Goal: Task Accomplishment & Management: Use online tool/utility

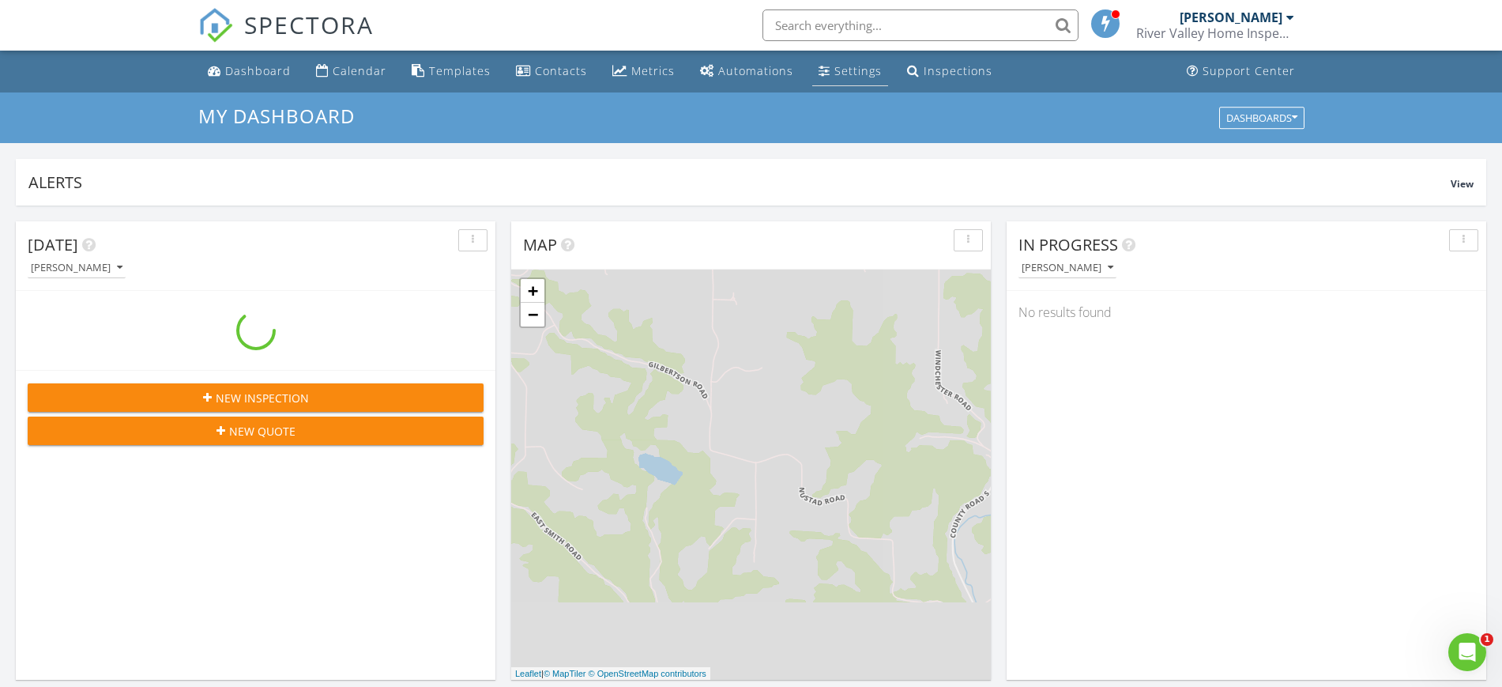
scroll to position [1469, 1533]
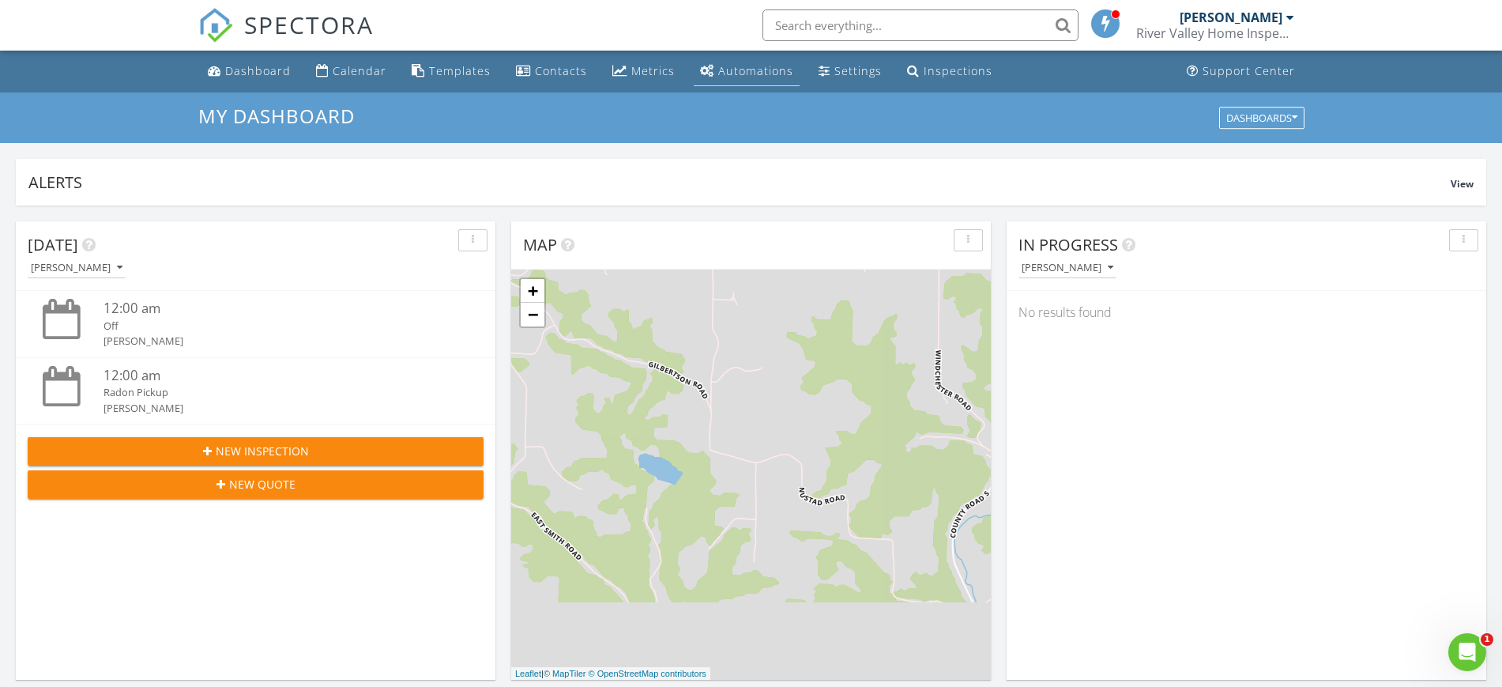
click at [760, 68] on div "Automations" at bounding box center [755, 70] width 75 height 15
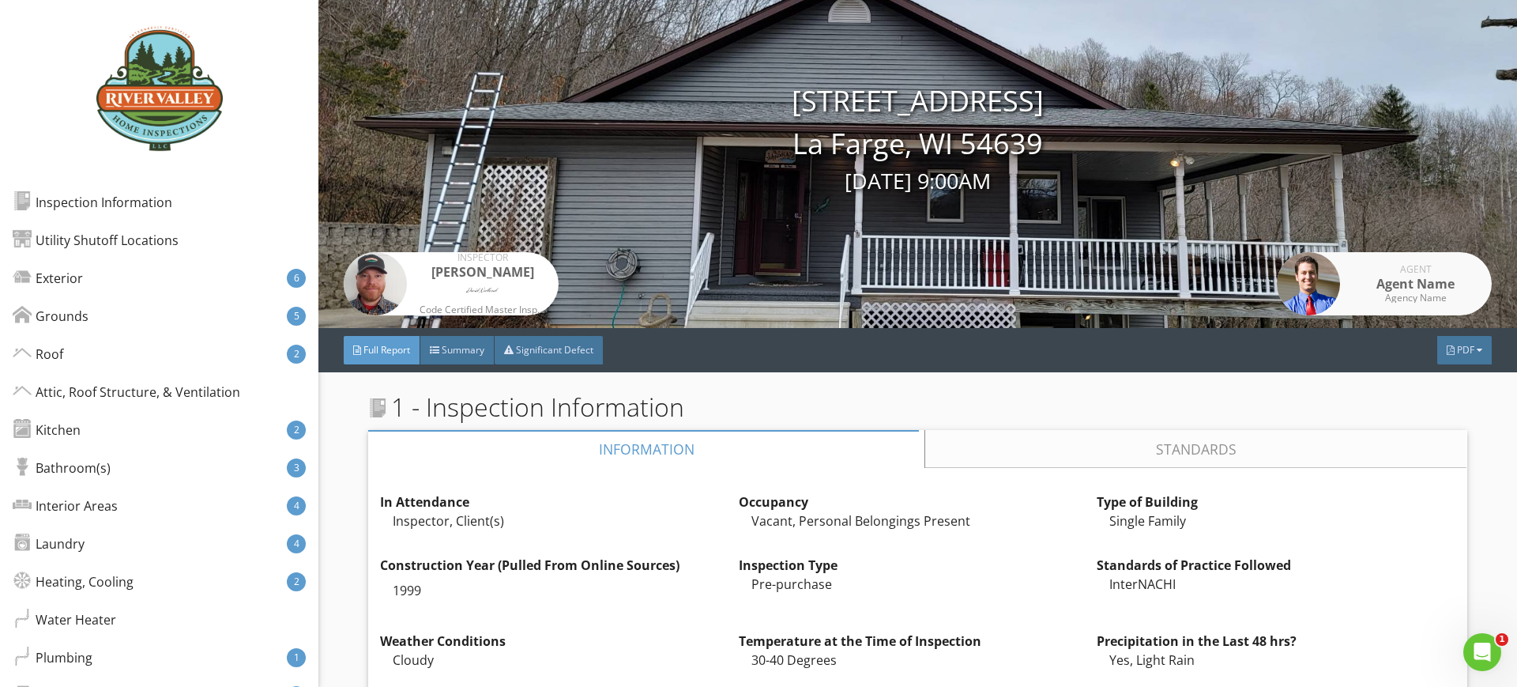
scroll to position [99, 0]
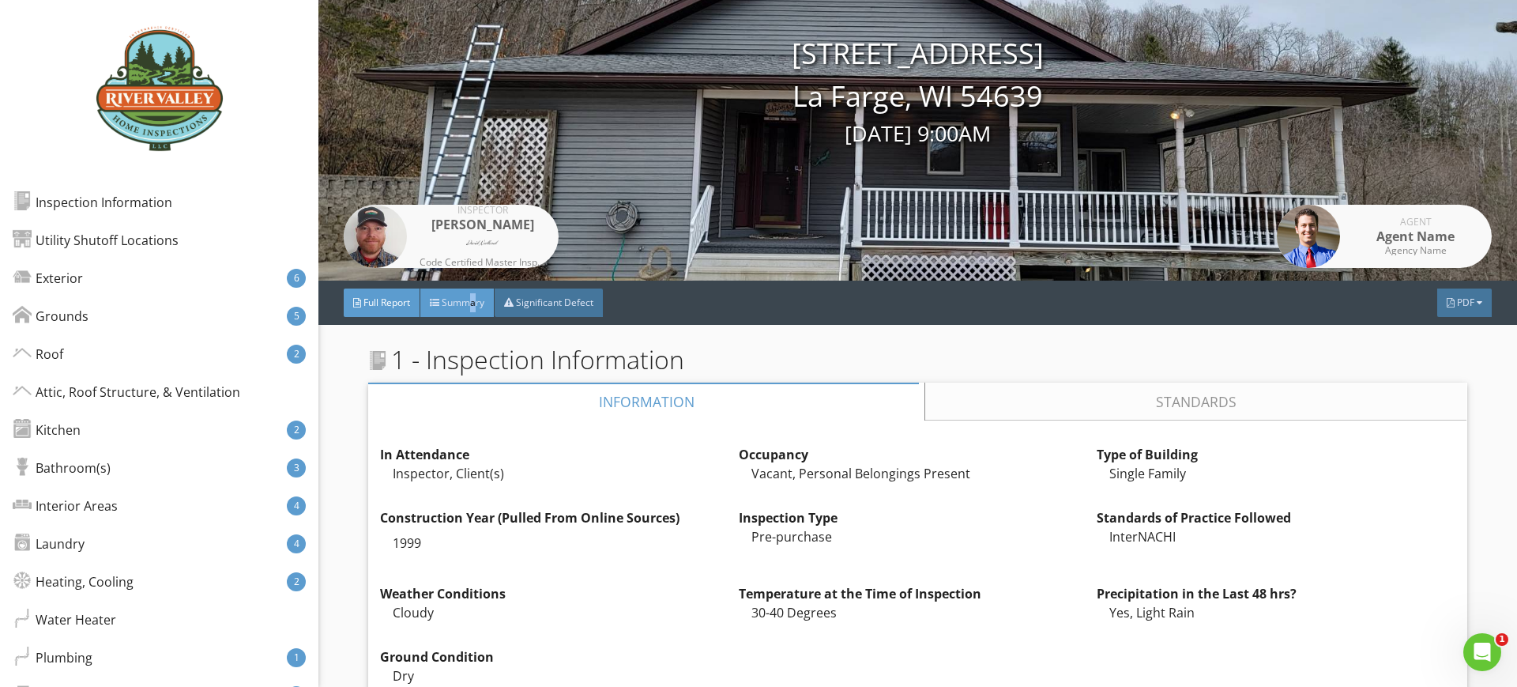
click at [475, 308] on span "Summary" at bounding box center [463, 301] width 43 height 13
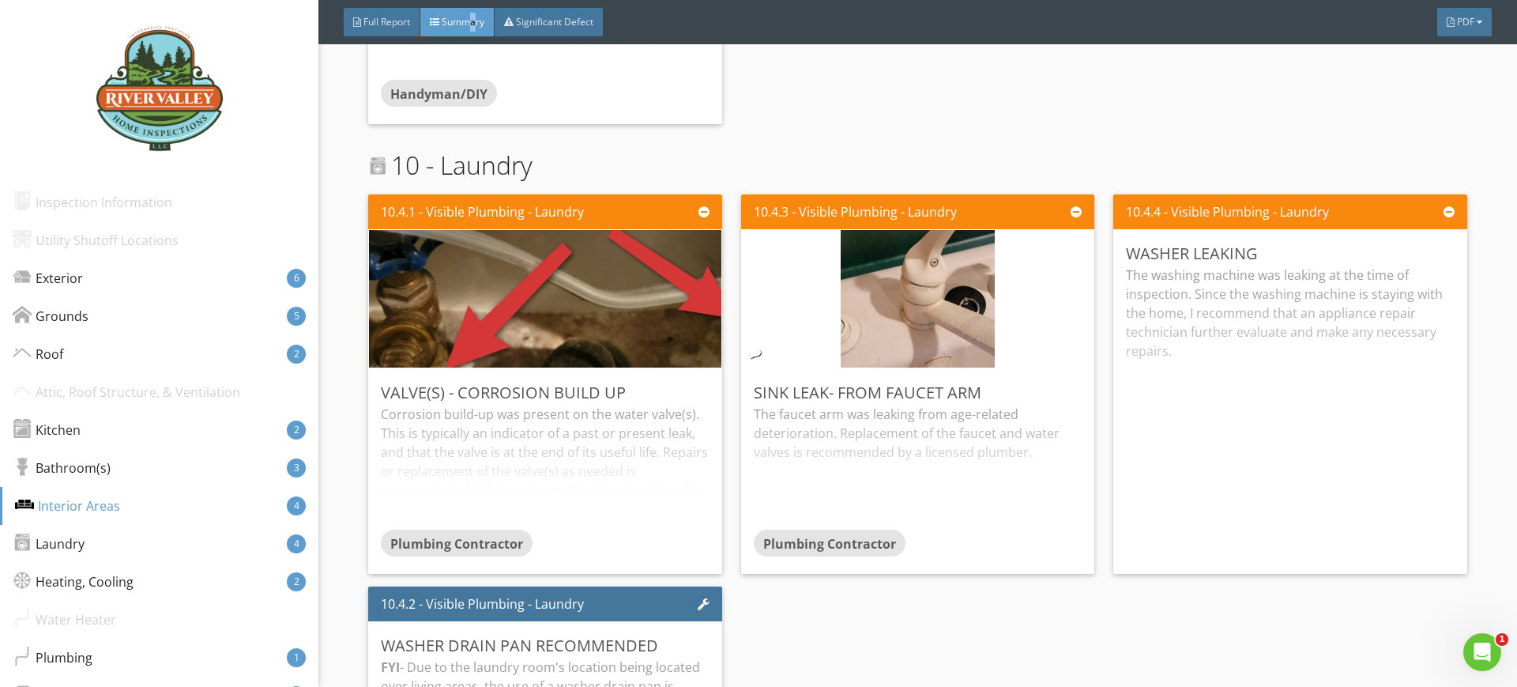
scroll to position [4247, 0]
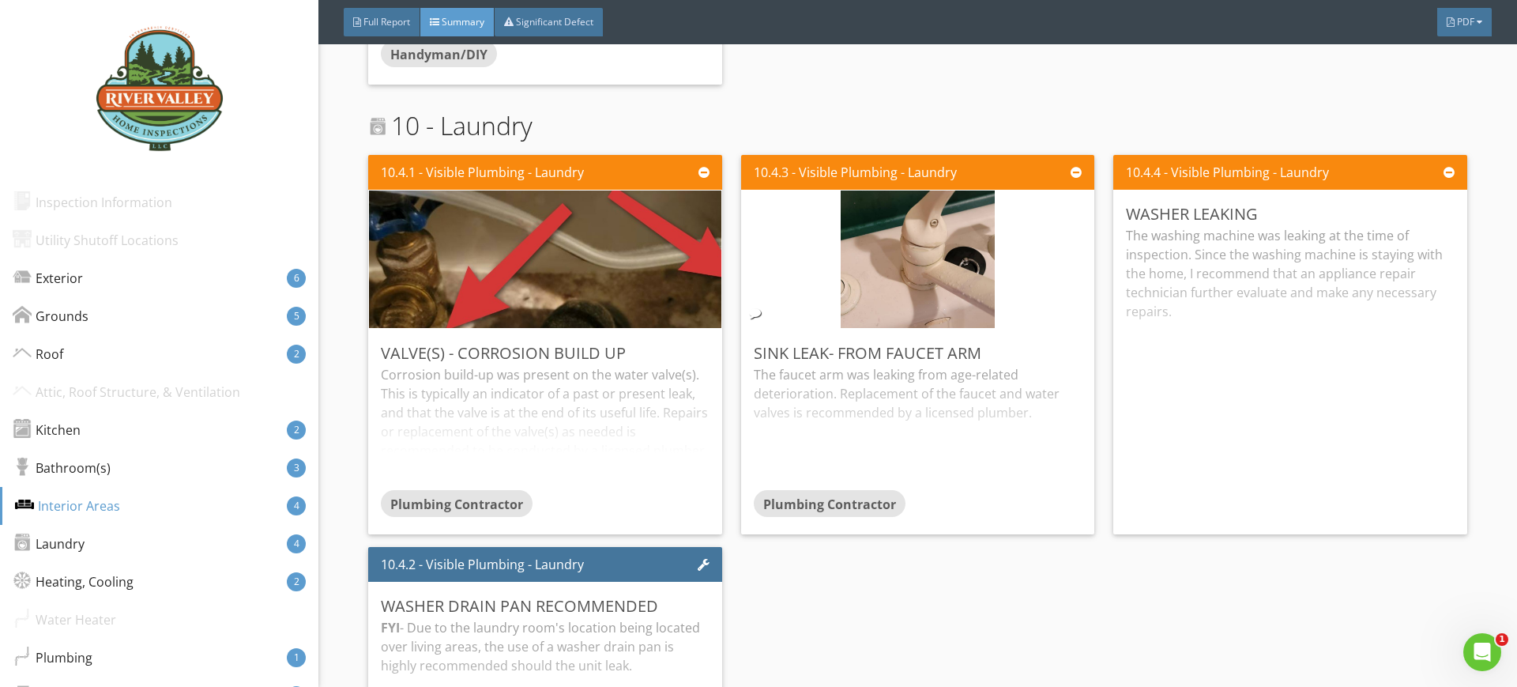
click at [1257, 370] on div "The washing machine was leaking at the time of inspection. Since the washing ma…" at bounding box center [1290, 373] width 328 height 295
click at [1278, 336] on div "The washing machine was leaking at the time of inspection. Since the washing ma…" at bounding box center [1290, 346] width 328 height 240
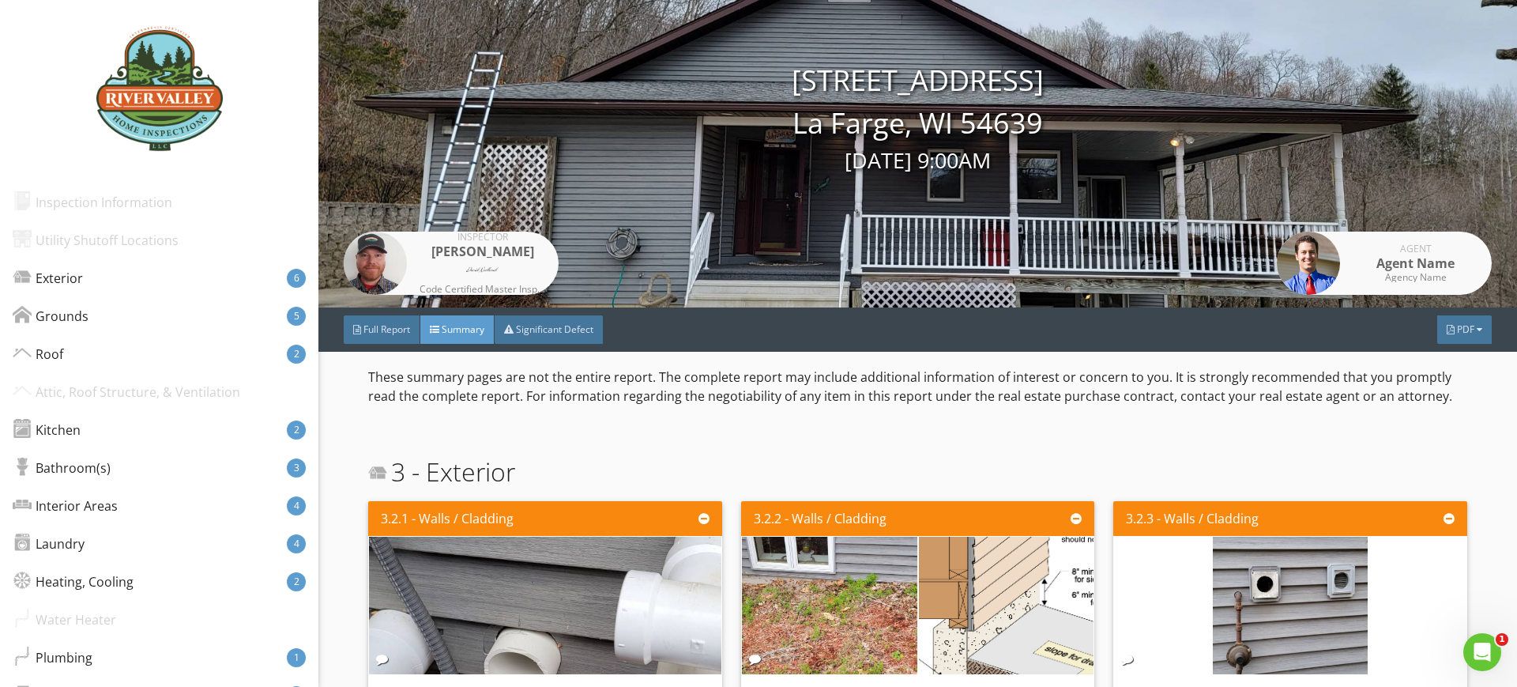
scroll to position [99, 0]
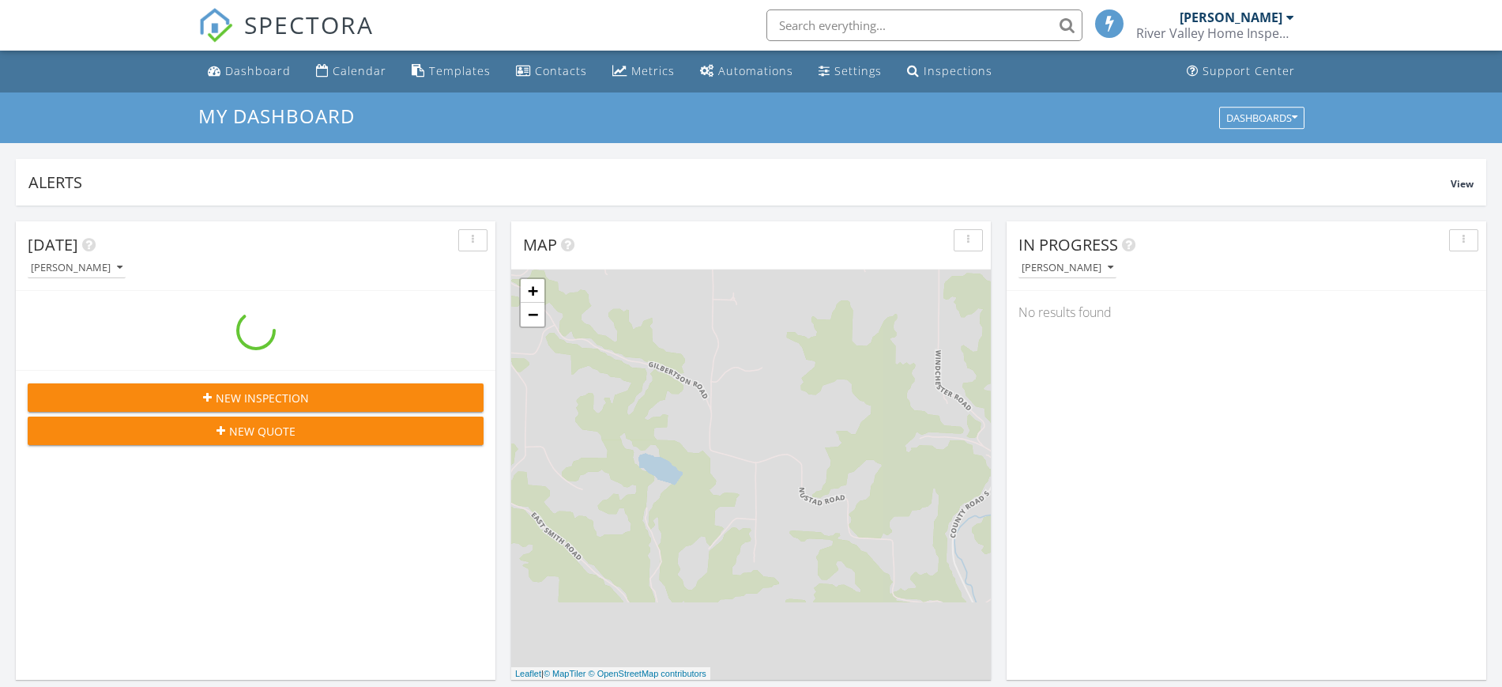
scroll to position [1469, 1533]
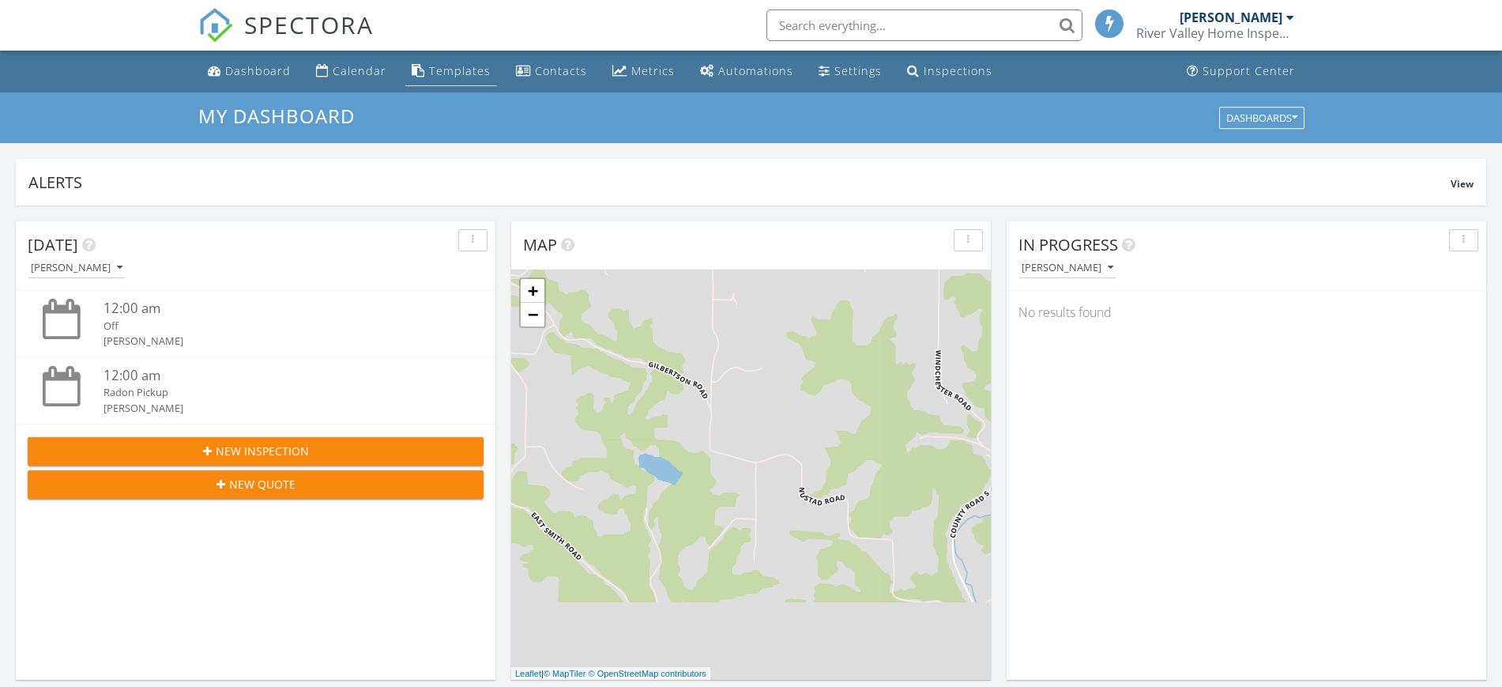
click at [444, 67] on div "Templates" at bounding box center [460, 70] width 62 height 15
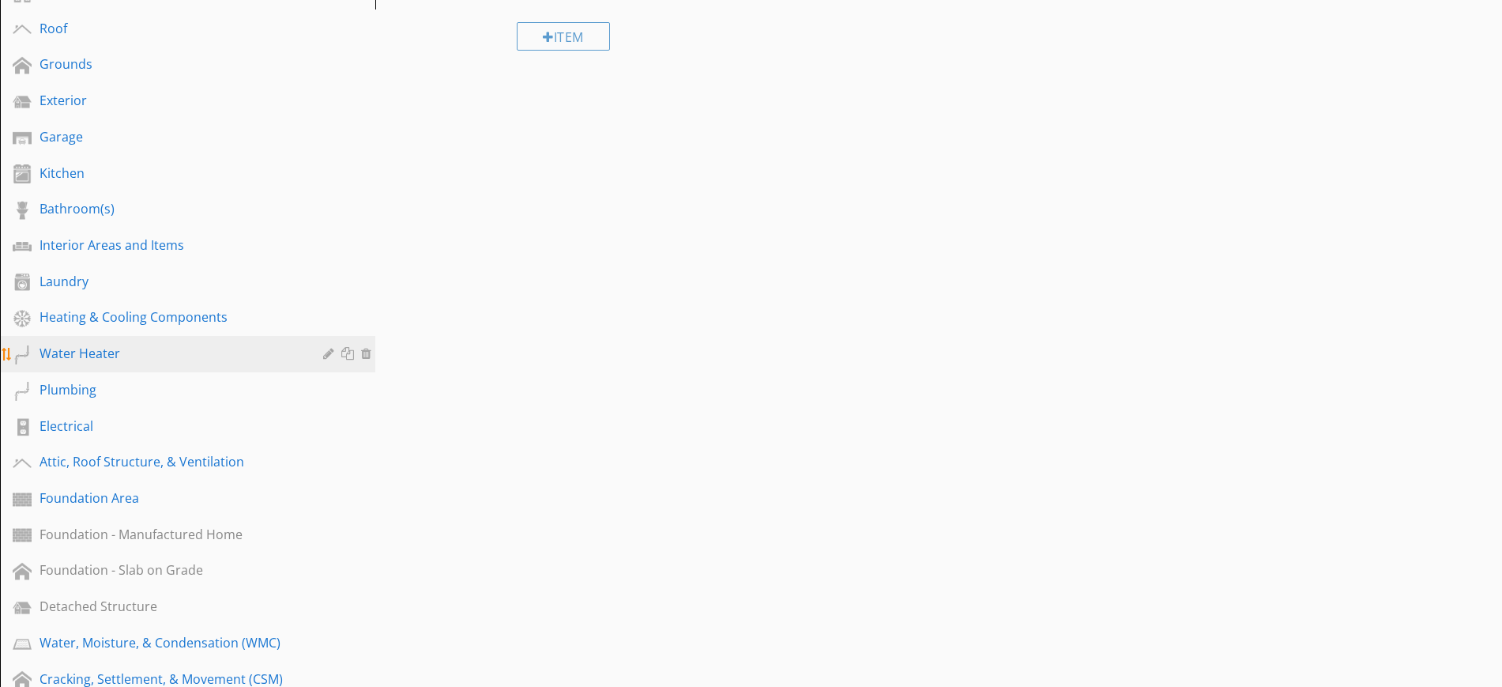
scroll to position [296, 0]
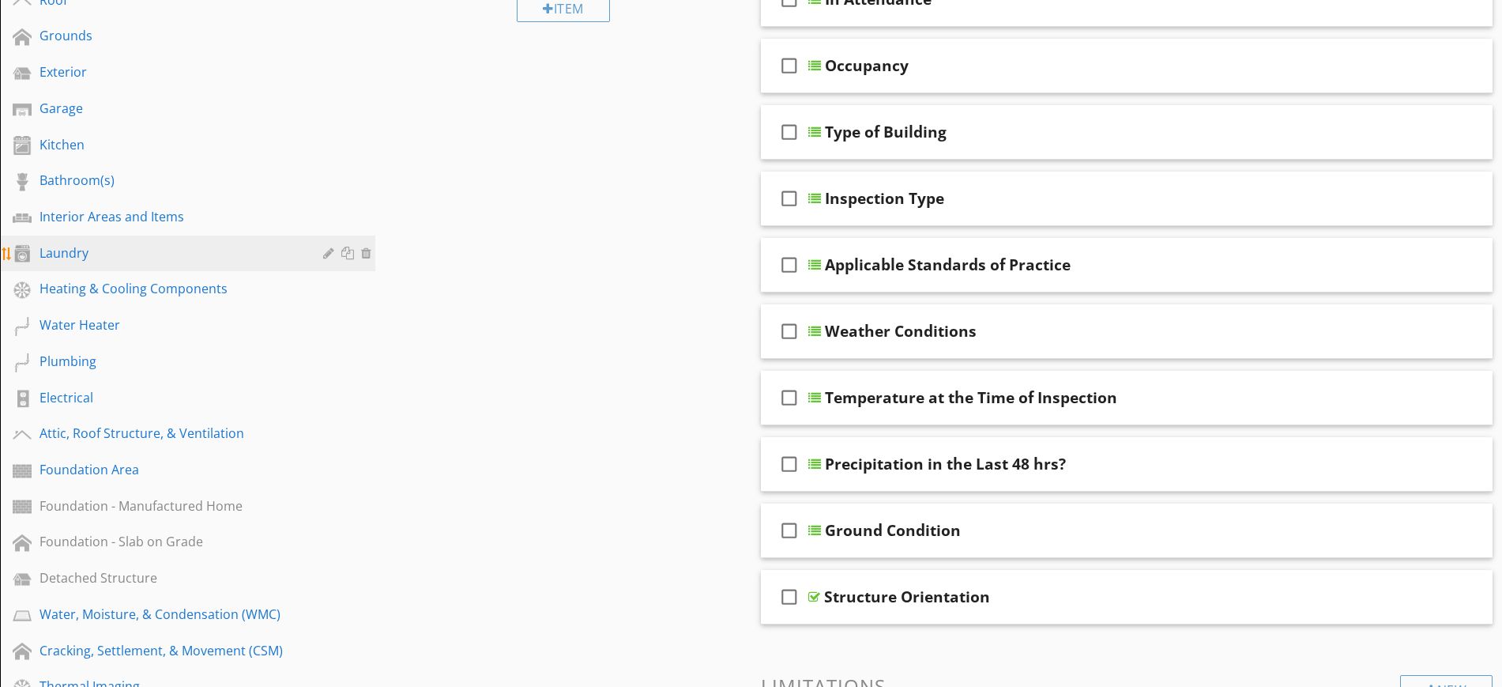
click at [66, 256] on div "Laundry" at bounding box center [170, 252] width 261 height 19
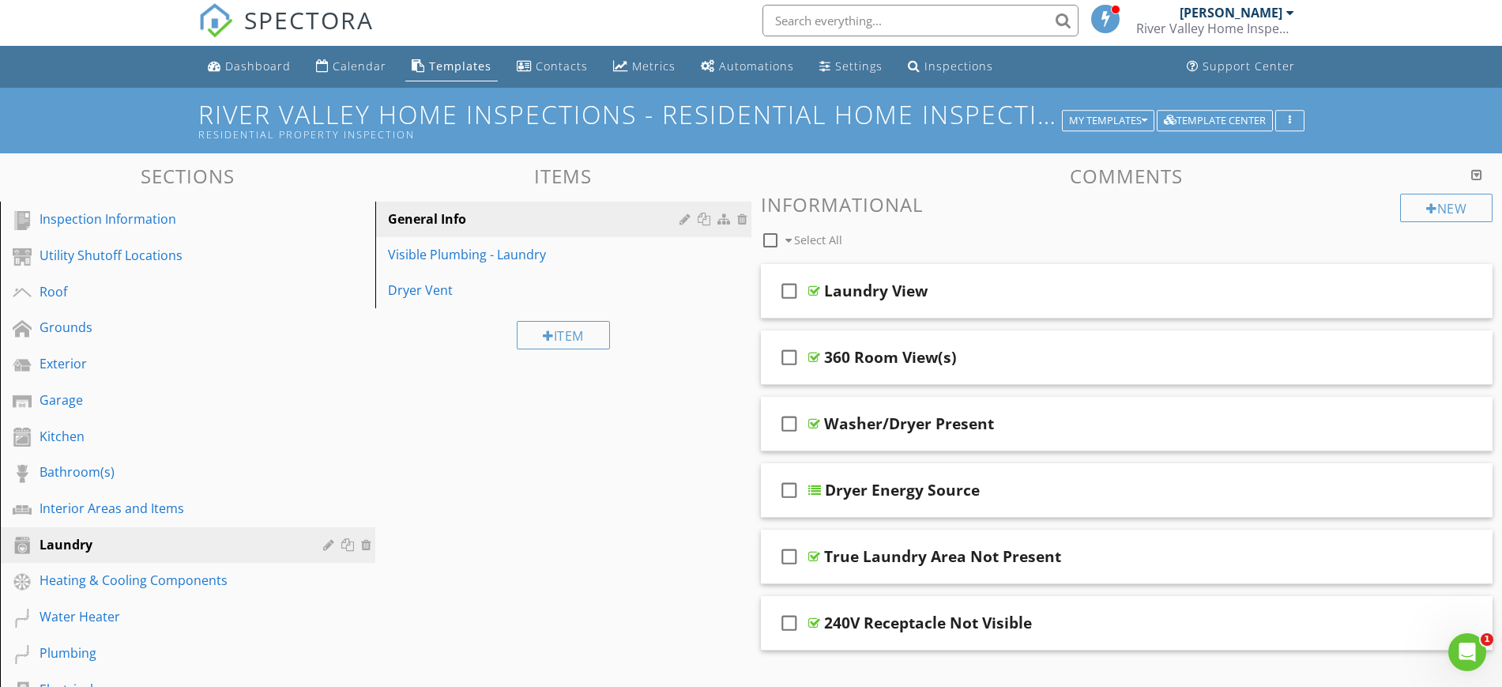
scroll to position [0, 0]
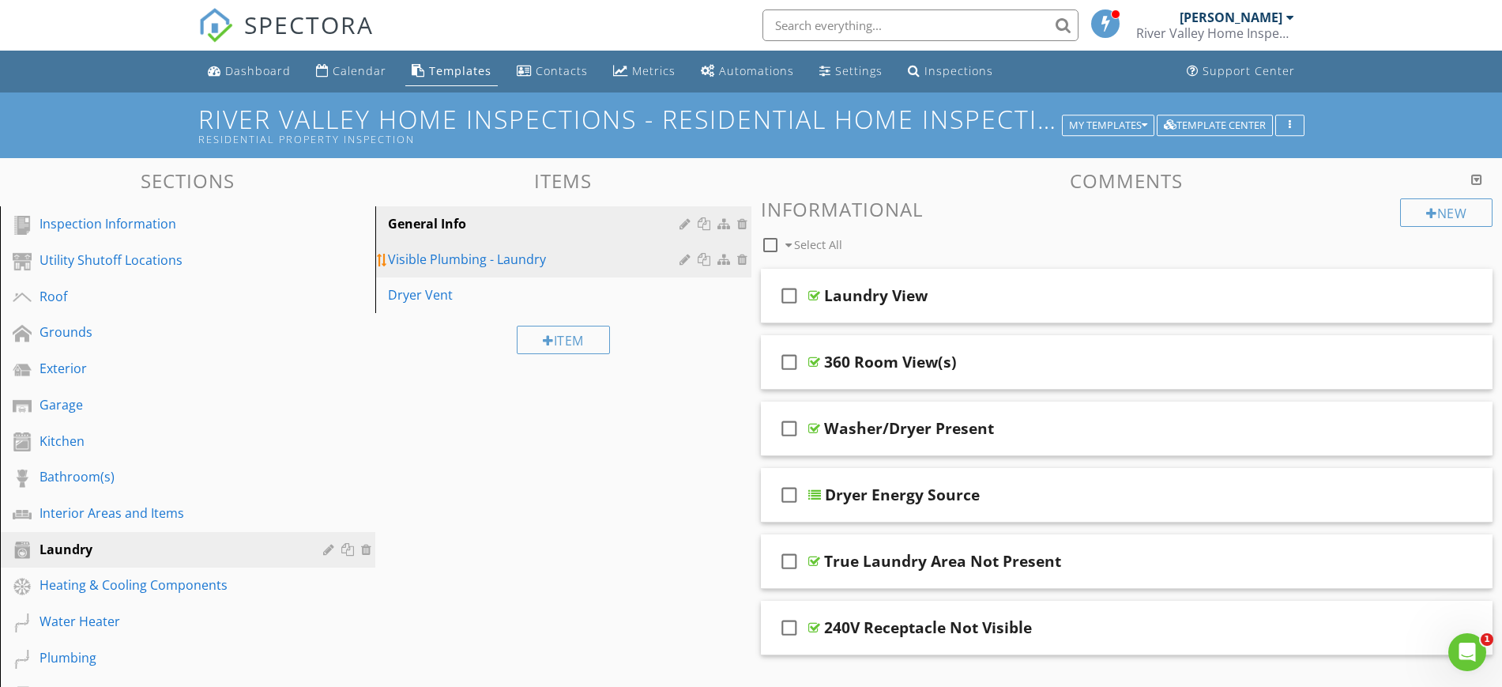
click at [496, 257] on div "Visible Plumbing - Laundry" at bounding box center [535, 259] width 295 height 19
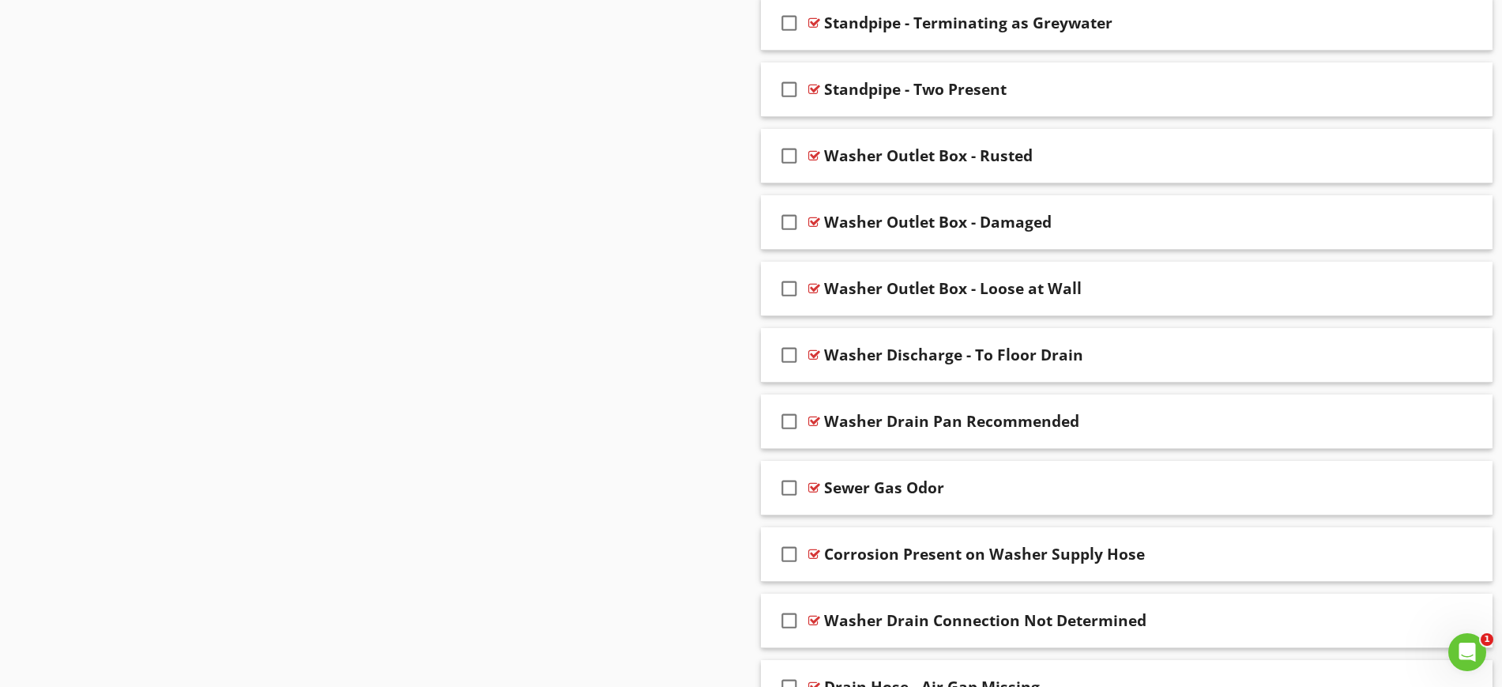
scroll to position [2370, 0]
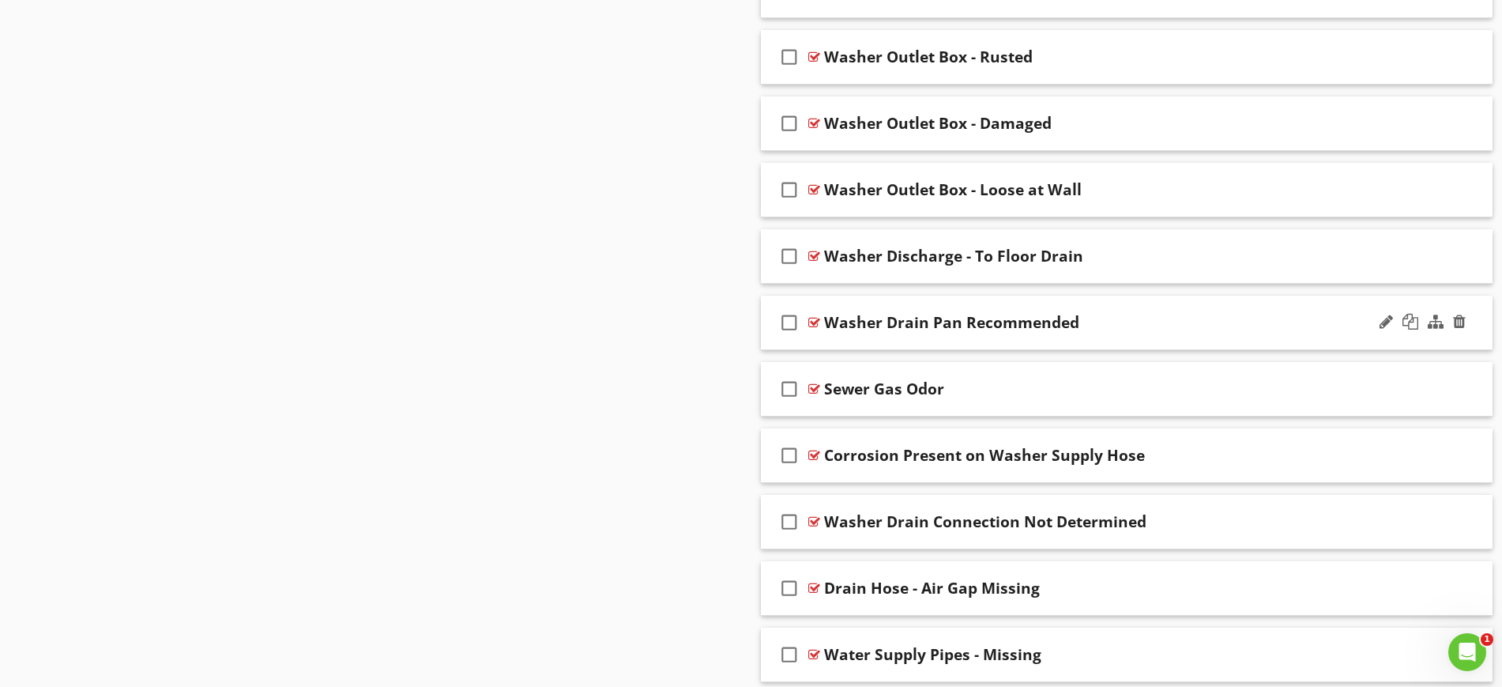
click at [834, 316] on div "Washer Drain Pan Recommended" at bounding box center [951, 322] width 255 height 19
click at [815, 322] on div at bounding box center [814, 322] width 12 height 13
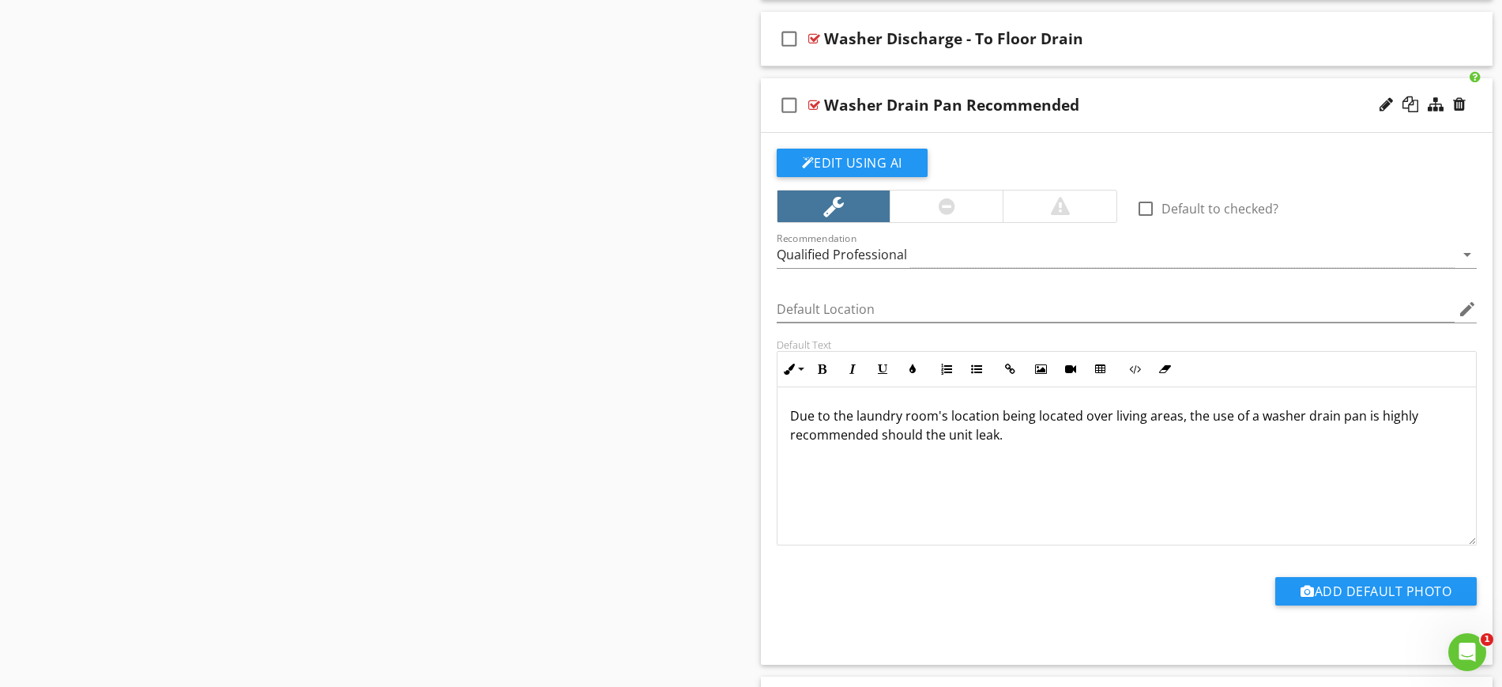
scroll to position [2469, 0]
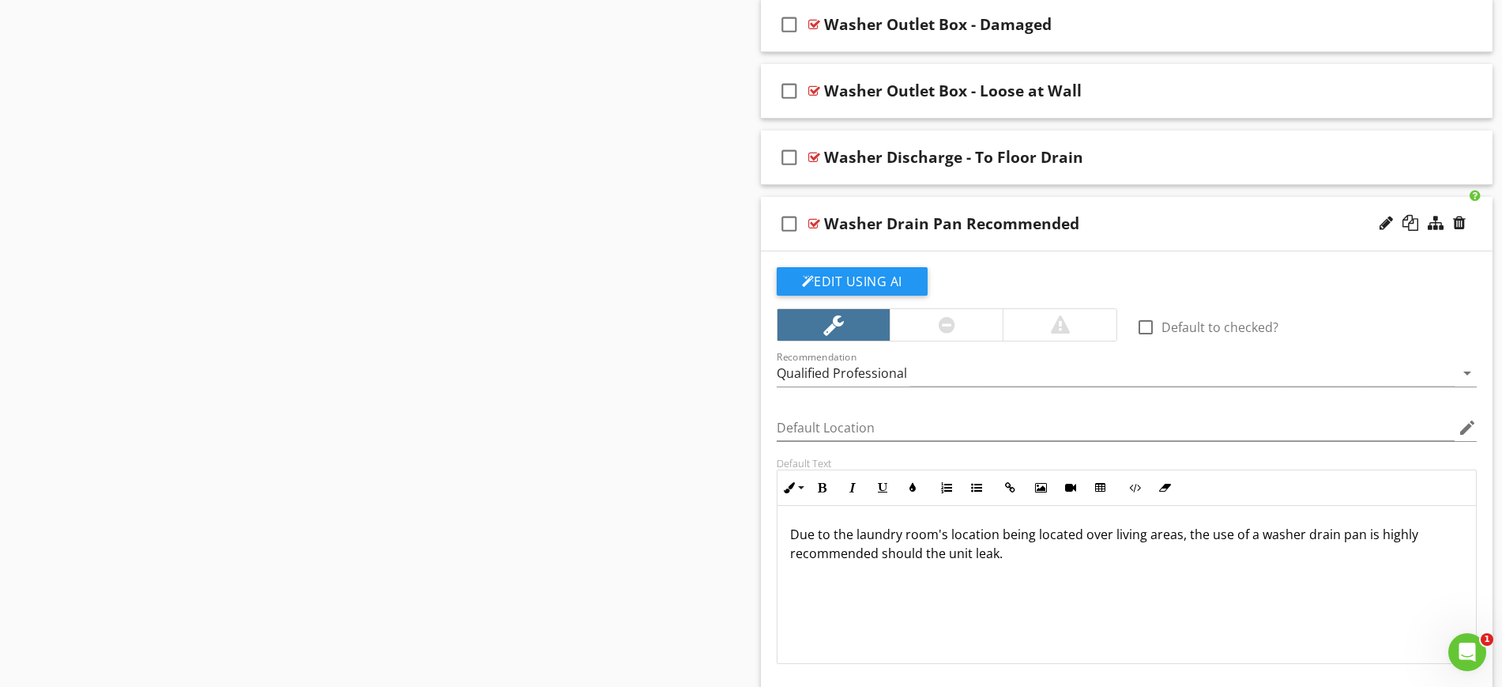
click at [812, 224] on div at bounding box center [814, 223] width 12 height 13
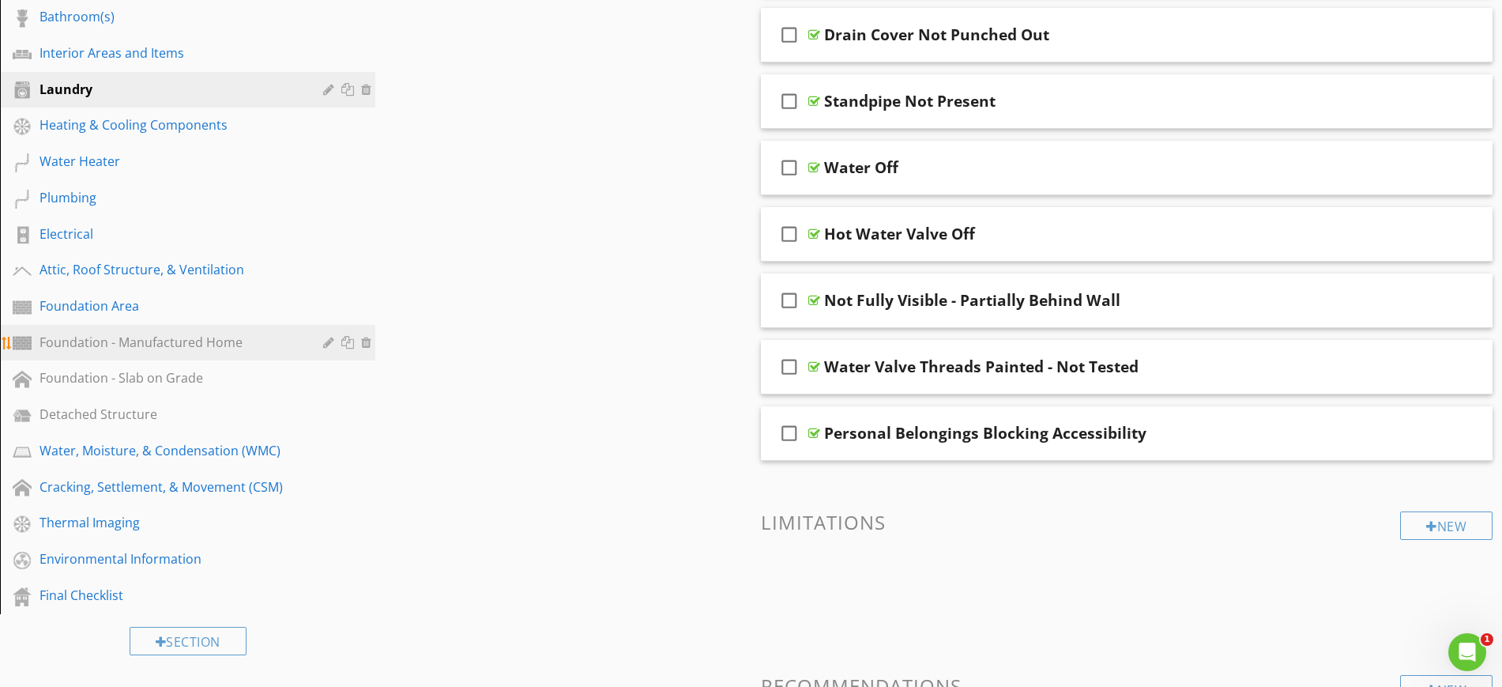
scroll to position [494, 0]
